Goal: Navigation & Orientation: Find specific page/section

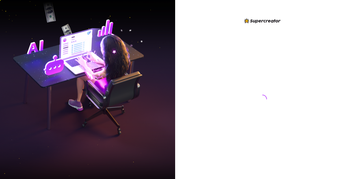
click at [292, 43] on div at bounding box center [262, 94] width 122 height 153
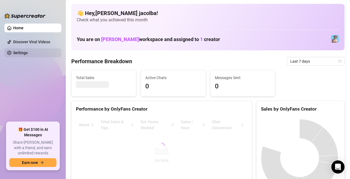
click at [28, 53] on link "Settings" at bounding box center [20, 53] width 15 height 4
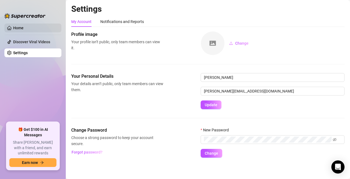
click at [24, 26] on link "Home" at bounding box center [18, 28] width 10 height 4
